Goal: Complete application form

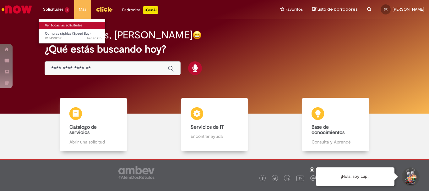
click at [57, 25] on link "Ver todas las solicitudes" at bounding box center [73, 25] width 69 height 7
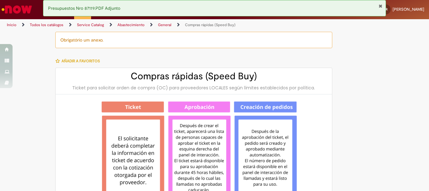
type input "********"
type input "**********"
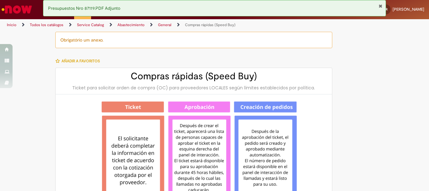
type input "**********"
